Goal: Task Accomplishment & Management: Complete application form

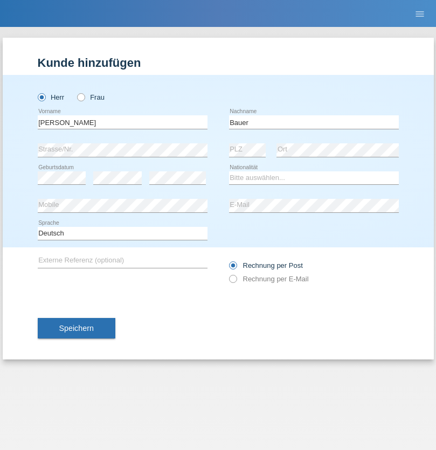
type input "Bauer"
select select "DE"
select select "C"
select select "01"
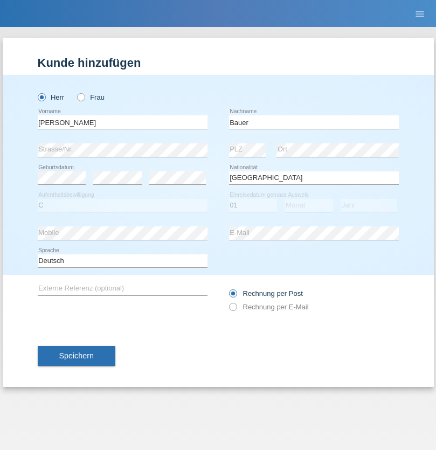
select select "12"
select select "2021"
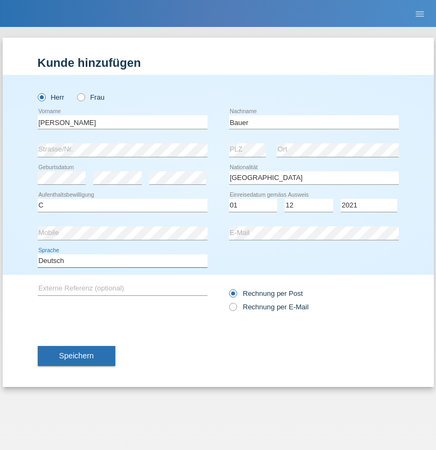
select select "en"
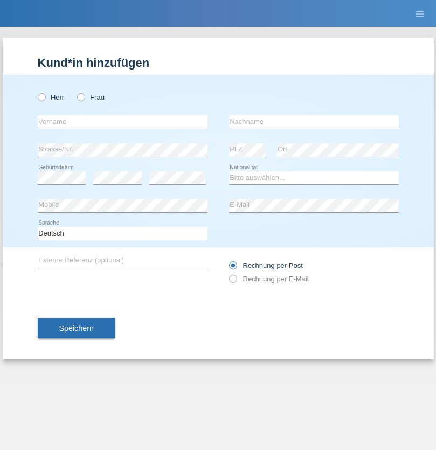
radio input "true"
click at [122, 122] on input "text" at bounding box center [123, 121] width 170 height 13
type input "Gjyla"
click at [314, 122] on input "text" at bounding box center [314, 121] width 170 height 13
type input "Zidi"
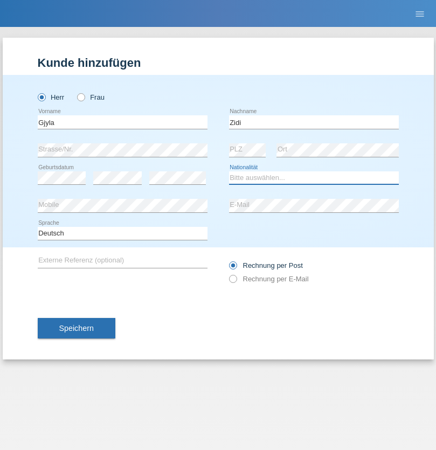
select select "CH"
radio input "true"
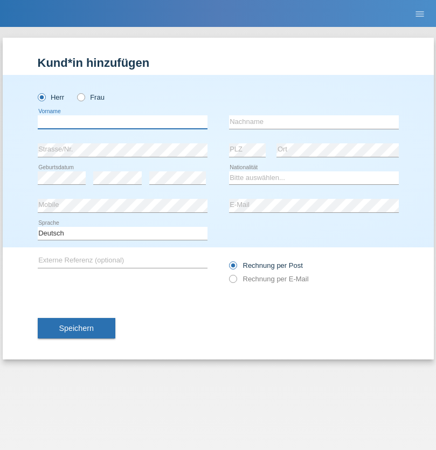
click at [122, 122] on input "text" at bounding box center [123, 121] width 170 height 13
type input "Kevin"
click at [314, 122] on input "text" at bounding box center [314, 121] width 170 height 13
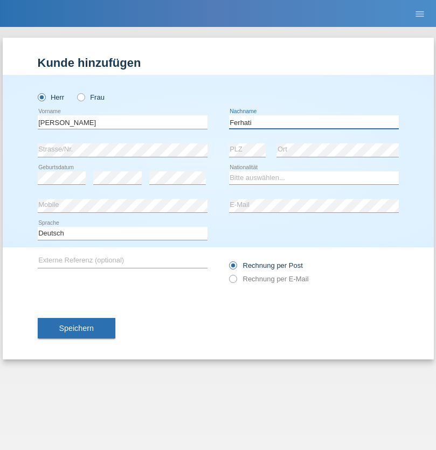
type input "Ferhati"
select select "DE"
select select "C"
select select "14"
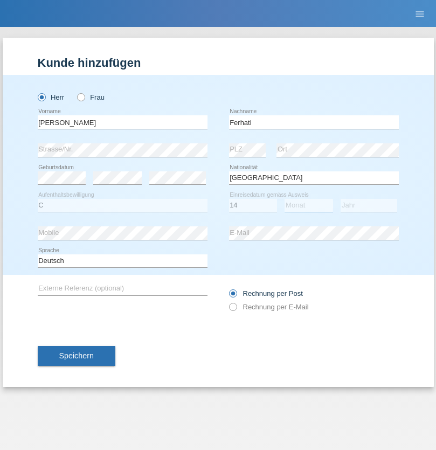
select select "02"
select select "2021"
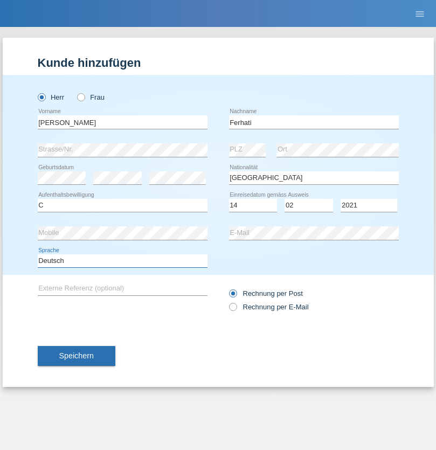
select select "en"
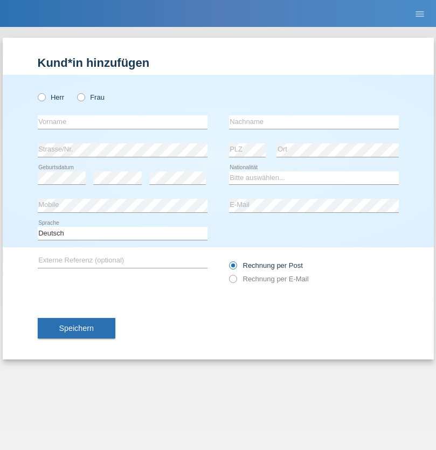
radio input "true"
click at [122, 122] on input "text" at bounding box center [123, 121] width 170 height 13
type input "firat"
click at [314, 122] on input "text" at bounding box center [314, 121] width 170 height 13
type input "kara"
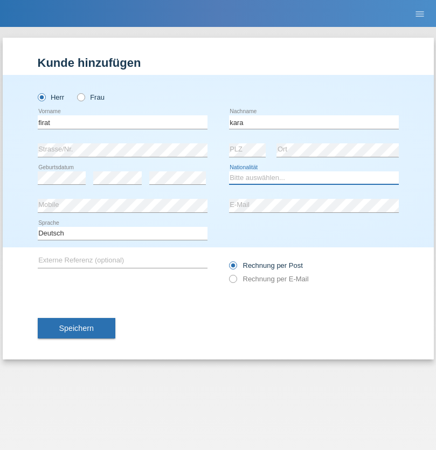
select select "CH"
radio input "true"
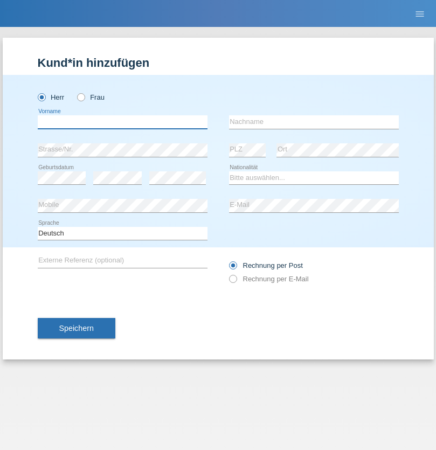
click at [122, 122] on input "text" at bounding box center [123, 121] width 170 height 13
type input "Bogdan"
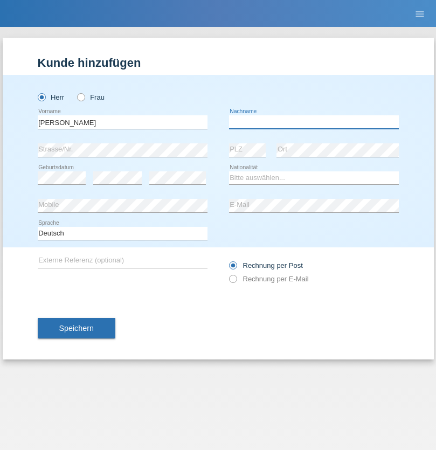
click at [314, 122] on input "text" at bounding box center [314, 121] width 170 height 13
type input "Cristian"
select select "RO"
select select "C"
select select "11"
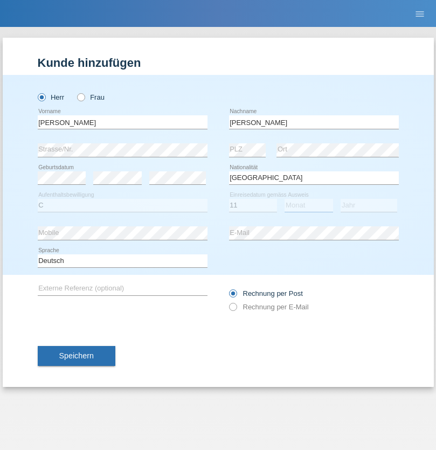
select select "02"
select select "2011"
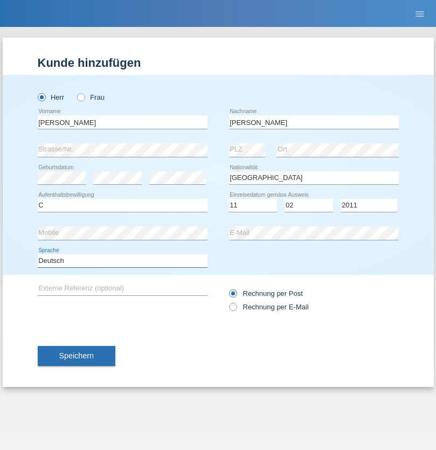
select select "en"
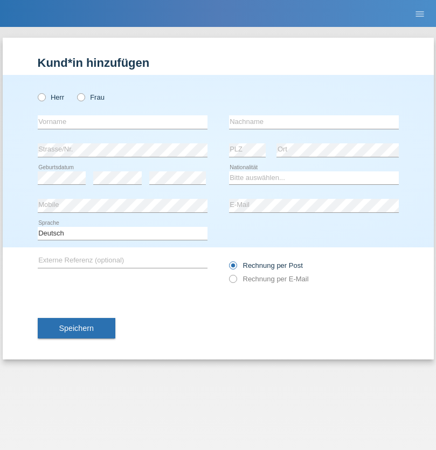
radio input "true"
click at [122, 122] on input "text" at bounding box center [123, 121] width 170 height 13
type input "[PERSON_NAME]"
click at [314, 122] on input "text" at bounding box center [314, 121] width 170 height 13
type input "Ymeri"
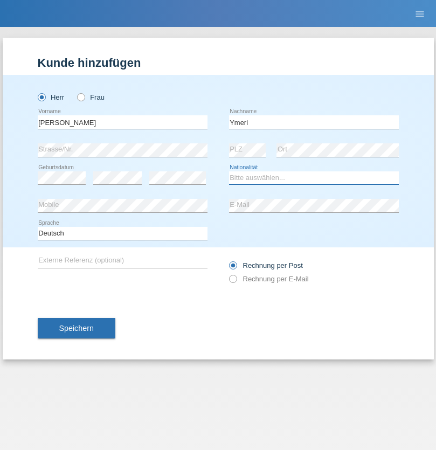
select select "XK"
select select "C"
select select "21"
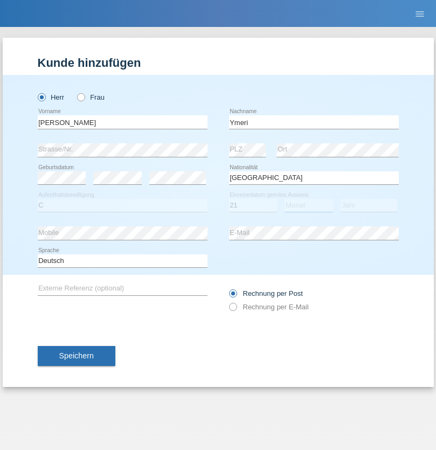
select select "03"
select select "1991"
